Goal: Information Seeking & Learning: Learn about a topic

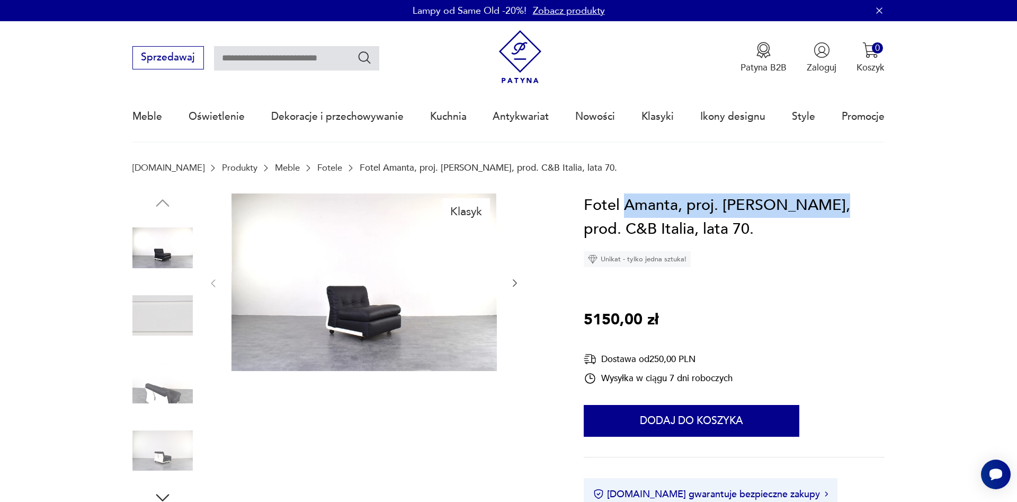
drag, startPoint x: 814, startPoint y: 205, endPoint x: 623, endPoint y: 201, distance: 191.2
click at [623, 201] on h1 "Fotel Amanta, proj. Mario Mellini, prod. C&B Italia, lata 70." at bounding box center [734, 217] width 301 height 48
copy h1 "Amanta, proj. Mario Mellini,"
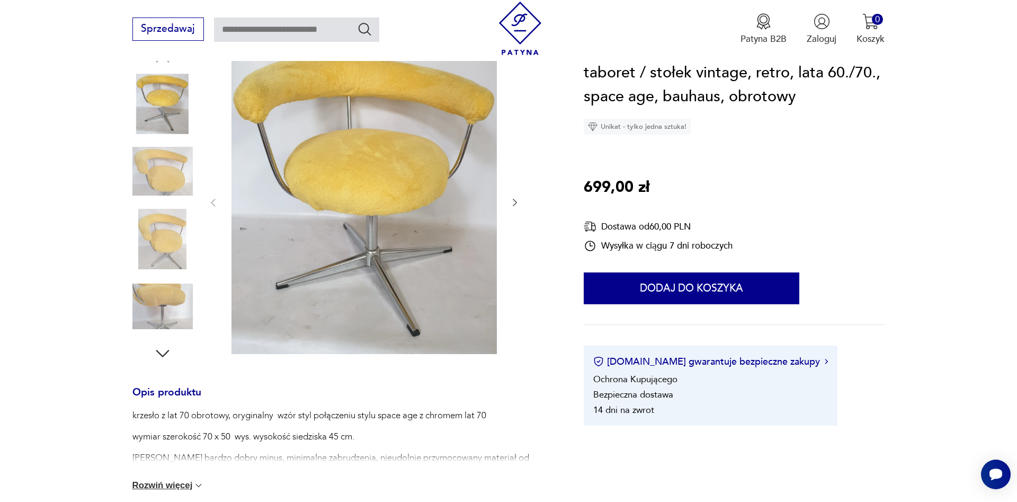
click at [172, 305] on img at bounding box center [162, 306] width 60 height 60
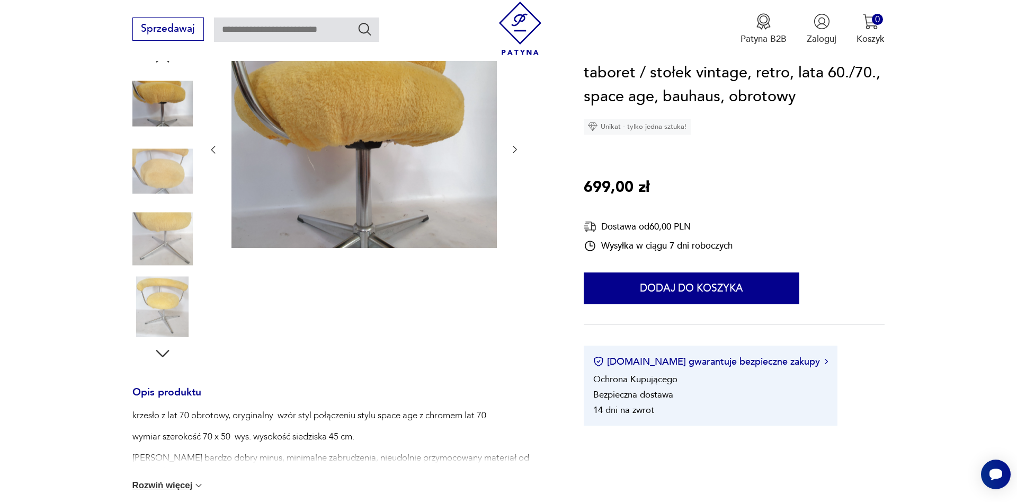
click at [170, 230] on img at bounding box center [162, 239] width 60 height 60
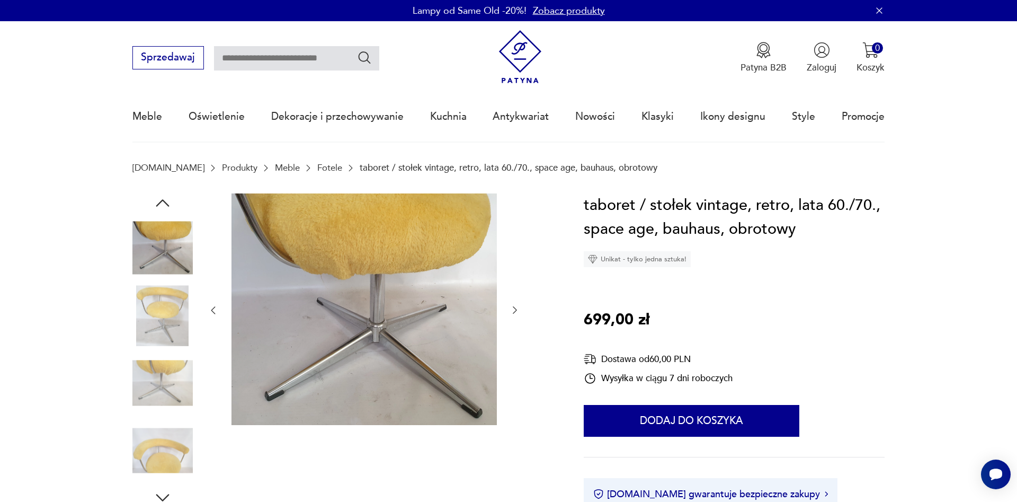
click at [170, 230] on img at bounding box center [162, 248] width 60 height 60
click at [161, 302] on img at bounding box center [162, 315] width 60 height 60
